Goal: Check status: Check status

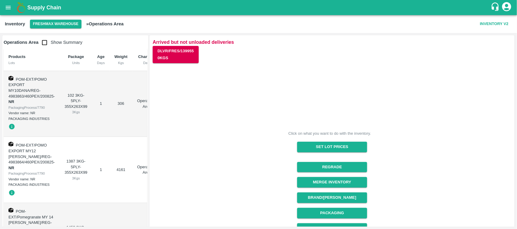
scroll to position [102, 0]
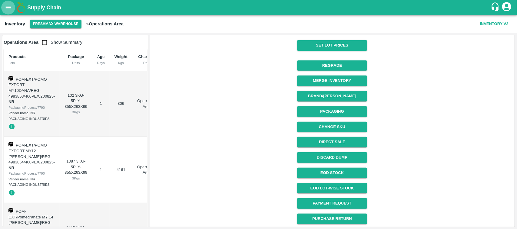
click at [10, 2] on button "open drawer" at bounding box center [8, 8] width 14 height 14
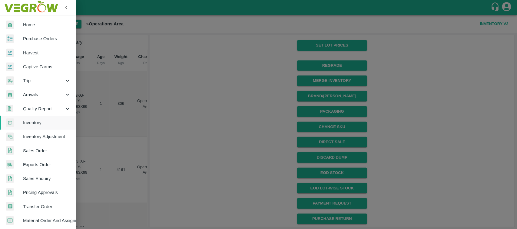
click at [163, 36] on div at bounding box center [258, 114] width 517 height 229
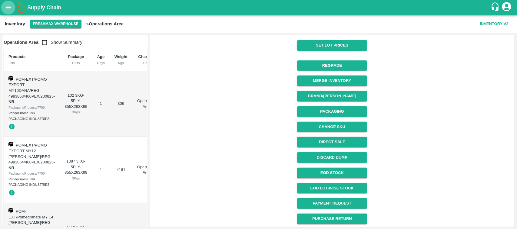
click at [12, 6] on button "open drawer" at bounding box center [8, 8] width 14 height 14
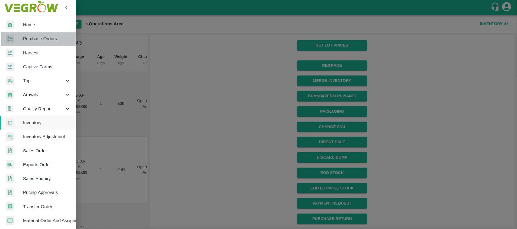
click at [46, 36] on span "Purchase Orders" at bounding box center [47, 38] width 48 height 7
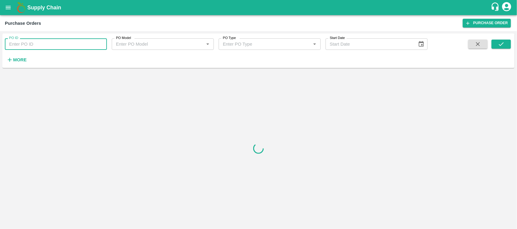
click at [72, 44] on input "PO ID" at bounding box center [56, 44] width 102 height 12
paste input "168950"
click at [500, 46] on icon "submit" at bounding box center [501, 44] width 7 height 7
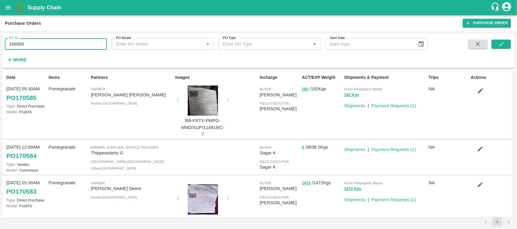
click at [33, 48] on input "168950" at bounding box center [56, 44] width 102 height 12
type input "168950"
click at [496, 38] on div "PO ID 168950 PO ID PO Model PO Model   * PO Type PO Type   * Start Date Start D…" at bounding box center [258, 51] width 512 height 30
click at [500, 46] on icon "submit" at bounding box center [500, 44] width 5 height 4
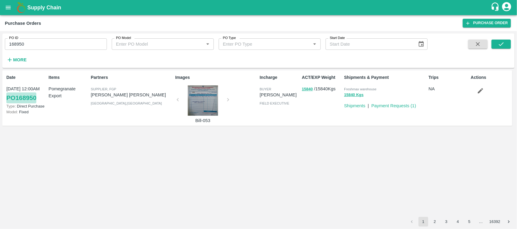
click at [11, 98] on link "PO 168950" at bounding box center [21, 98] width 30 height 11
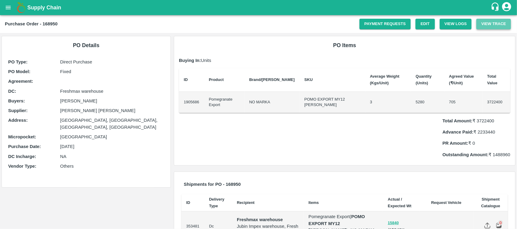
click at [487, 25] on button "View Trace" at bounding box center [493, 24] width 35 height 11
click at [451, 25] on button "View Logs" at bounding box center [455, 24] width 32 height 11
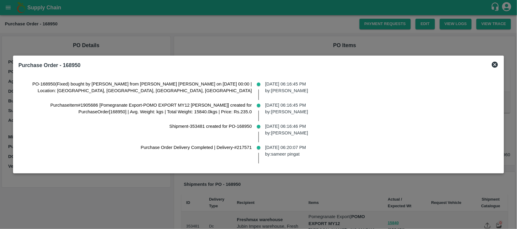
click at [491, 64] on icon at bounding box center [494, 64] width 7 height 7
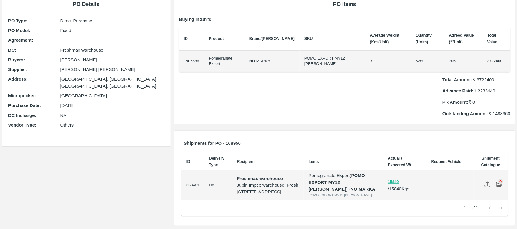
scroll to position [46, 0]
